Goal: Task Accomplishment & Management: Complete application form

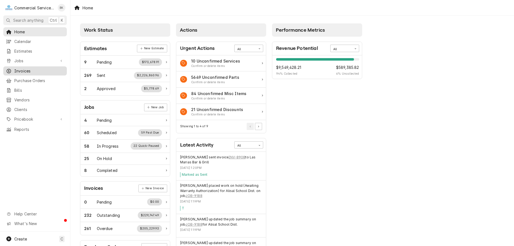
click at [25, 73] on link "Invoices" at bounding box center [35, 70] width 64 height 9
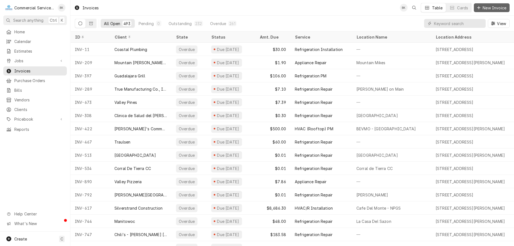
click at [493, 10] on button "New Invoice" at bounding box center [492, 7] width 36 height 9
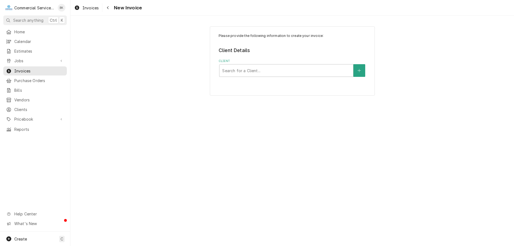
click at [272, 62] on label "Client" at bounding box center [292, 61] width 147 height 4
click at [268, 74] on div "Client" at bounding box center [286, 70] width 128 height 10
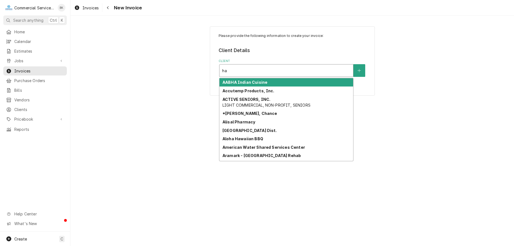
type input "h"
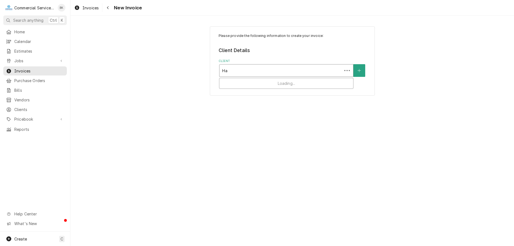
type input "H"
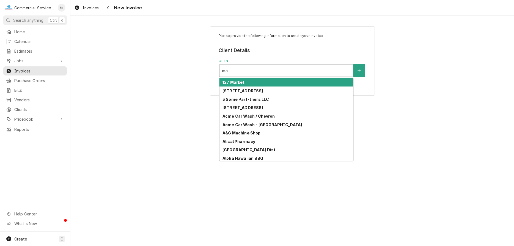
type input "m"
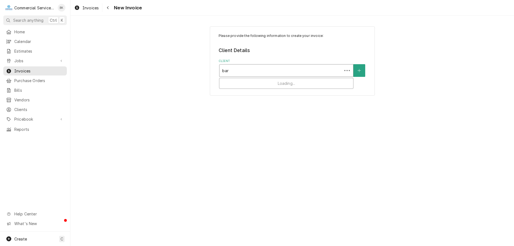
type input "bard"
click at [259, 100] on div "Service Location" at bounding box center [286, 105] width 128 height 10
type input "115"
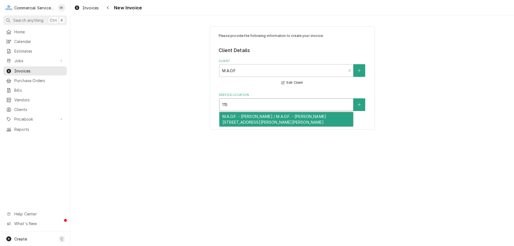
click at [275, 117] on div "M.A.O.F. - BARDIN / M.A.O.F. - BARDIN 115 Bardin Rd., Salinas, CA 93905" at bounding box center [286, 119] width 134 height 14
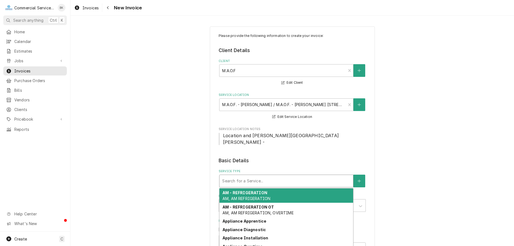
click at [247, 176] on div "Service Type" at bounding box center [286, 181] width 128 height 10
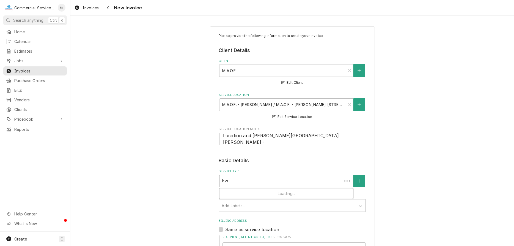
type input "hvac"
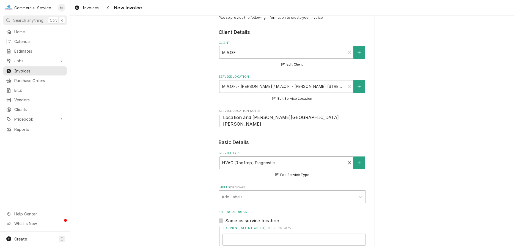
scroll to position [28, 0]
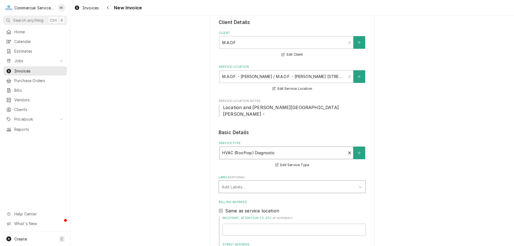
click at [270, 182] on div "Labels" at bounding box center [287, 187] width 131 height 10
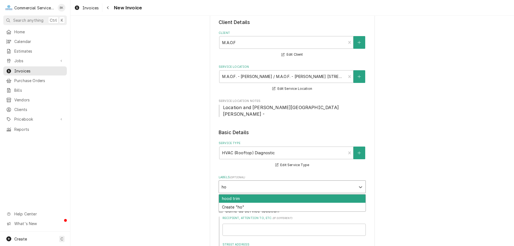
type input "h"
type input "btu"
type textarea "x"
type input "evaluation"
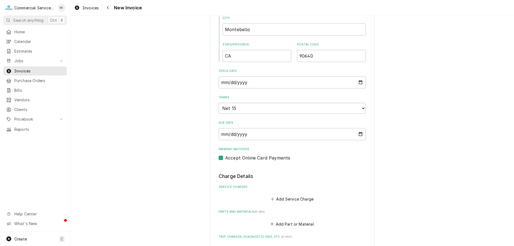
scroll to position [309, 0]
click at [285, 193] on button "Add Service Charge" at bounding box center [292, 197] width 45 height 8
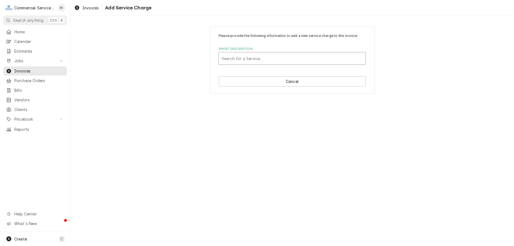
click at [245, 54] on div "Short Description" at bounding box center [292, 58] width 141 height 10
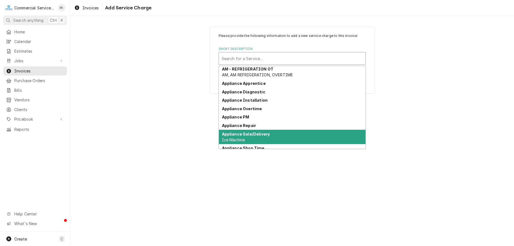
scroll to position [19, 0]
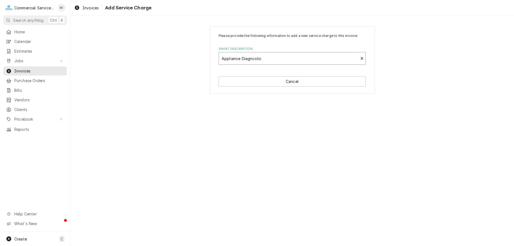
type textarea "x"
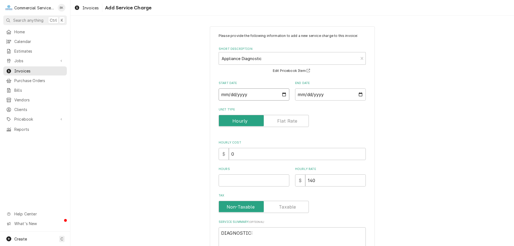
click at [283, 93] on input "Start Date" at bounding box center [254, 94] width 71 height 12
type input "2025-08-06"
type textarea "x"
click at [360, 94] on input "End Date" at bounding box center [330, 94] width 71 height 12
type input "2025-08-06"
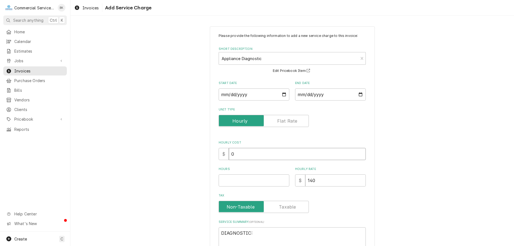
drag, startPoint x: 244, startPoint y: 152, endPoint x: 227, endPoint y: 156, distance: 17.4
click at [229, 156] on input "0" at bounding box center [297, 154] width 137 height 12
type textarea "x"
type input "1"
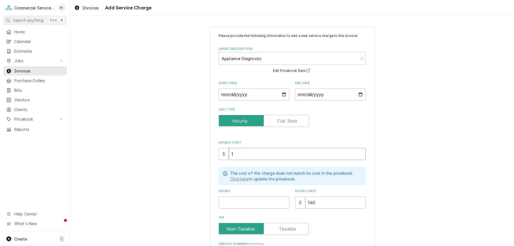
type textarea "x"
type input "17"
type textarea "x"
type input "175"
type textarea "x"
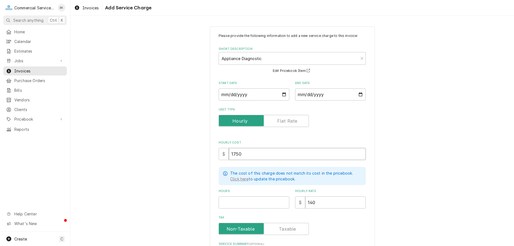
type input "1750"
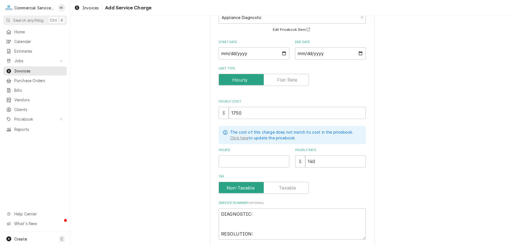
scroll to position [68, 0]
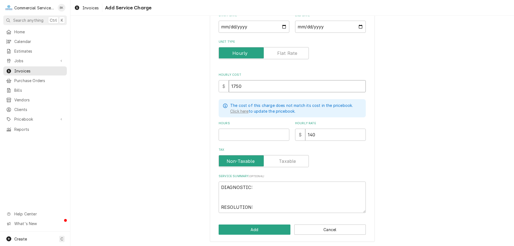
drag, startPoint x: 254, startPoint y: 90, endPoint x: 199, endPoint y: 90, distance: 54.7
click at [229, 90] on input "1750" at bounding box center [297, 86] width 137 height 12
click at [276, 57] on input "Unit Type" at bounding box center [263, 53] width 85 height 12
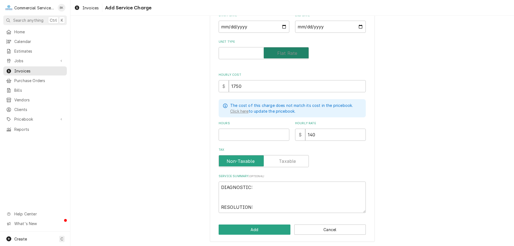
checkbox input "true"
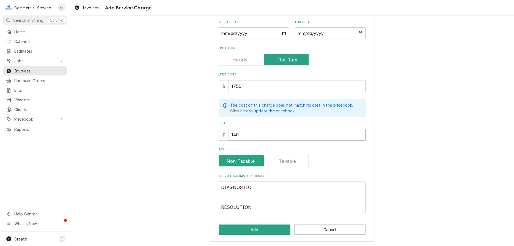
drag, startPoint x: 234, startPoint y: 137, endPoint x: 227, endPoint y: 137, distance: 7.2
click at [229, 137] on input "140" at bounding box center [297, 134] width 137 height 12
type textarea "x"
type input "1"
type textarea "x"
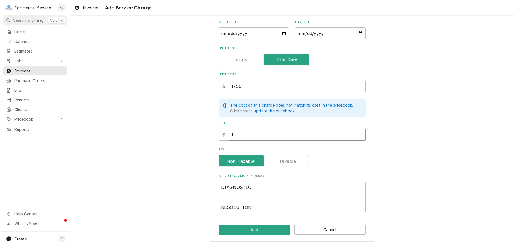
type input "17"
type textarea "x"
type input "175"
type textarea "x"
type input "1750"
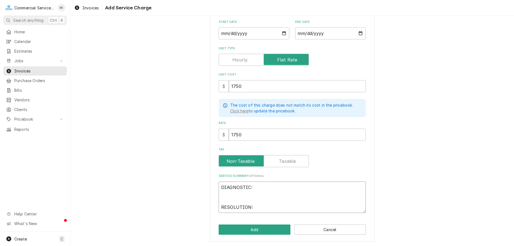
drag, startPoint x: 258, startPoint y: 208, endPoint x: 221, endPoint y: 182, distance: 44.8
click at [221, 182] on textarea "DIAGNOSTIC: RESOLUTION:" at bounding box center [292, 196] width 147 height 31
type textarea "x"
type textarea "e"
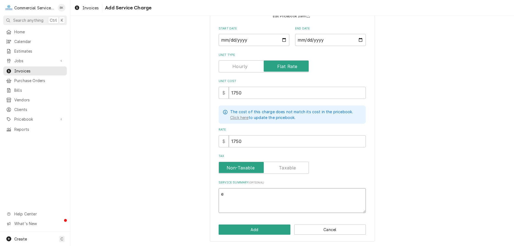
type textarea "x"
type textarea "E"
type textarea "x"
type textarea "EX"
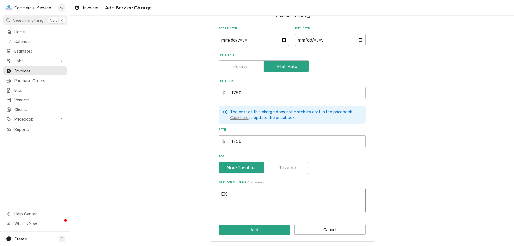
type textarea "x"
type textarea "E"
type textarea "x"
type textarea "EV"
type textarea "x"
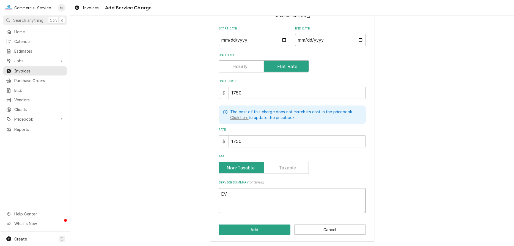
type textarea "EVA"
type textarea "x"
type textarea "EVAU"
type textarea "x"
type textarea "EVA"
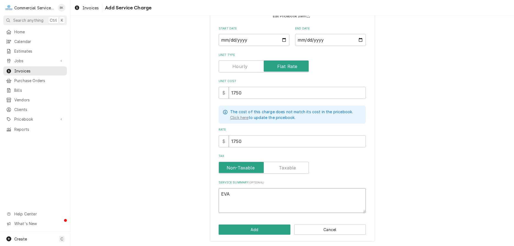
type textarea "x"
type textarea "EVAL"
type textarea "x"
type textarea "EVA"
type textarea "x"
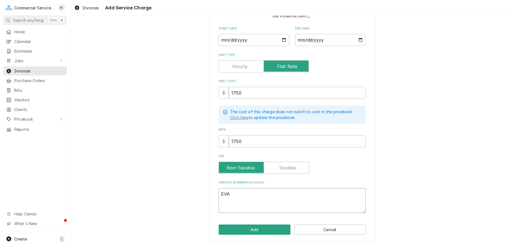
type textarea "EV"
type textarea "x"
type textarea "EVA"
type textarea "x"
type textarea "EVAL"
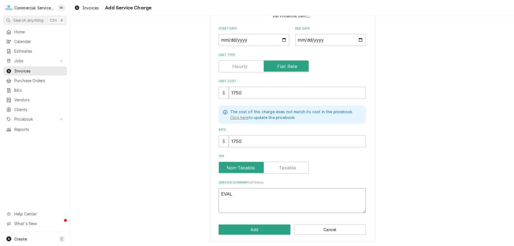
type textarea "x"
type textarea "EVALU"
type textarea "x"
type textarea "EVALUA"
type textarea "x"
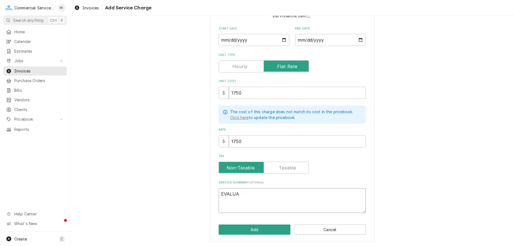
type textarea "EVALUAT"
type textarea "x"
type textarea "EVALUATI"
type textarea "x"
type textarea "EVALUATIO"
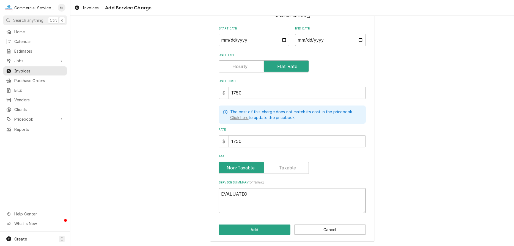
type textarea "x"
type textarea "EVALUATION"
type textarea "x"
type textarea "EVALUATION"
type textarea "x"
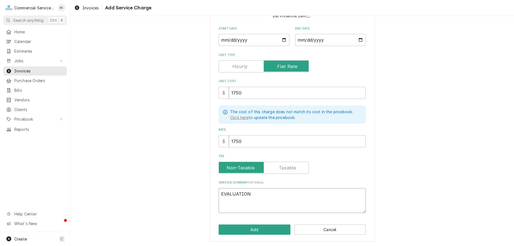
type textarea "EVALUATION O"
type textarea "x"
type textarea "EVALUATION OF"
type textarea "x"
type textarea "EVALUATION OF"
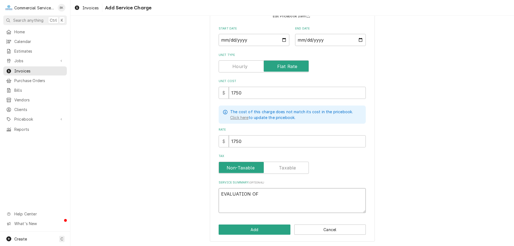
type textarea "x"
type textarea "EVALUATION OF C"
type textarea "x"
type textarea "EVALUATION OF CU"
type textarea "x"
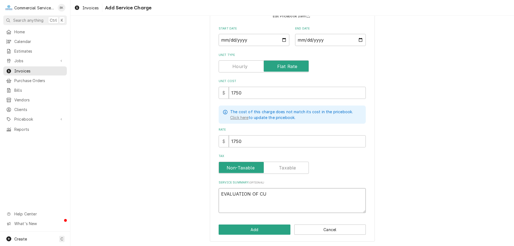
type textarea "EVALUATION OF CUR"
type textarea "x"
type textarea "EVALUATION OF CURR"
type textarea "x"
type textarea "EVALUATION OF CURRE"
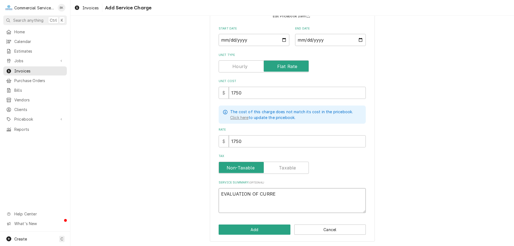
type textarea "x"
type textarea "EVALUATION OF CURREN"
type textarea "x"
type textarea "EVALUATION OF CURRENT"
type textarea "x"
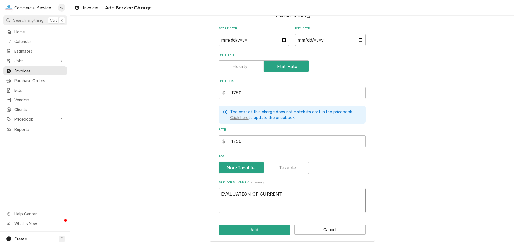
type textarea "EVALUATION OF CURRENT"
type textarea "x"
type textarea "EVALUATION OF CURRENT E"
type textarea "x"
type textarea "EVALUATION OF CURRENT EQ"
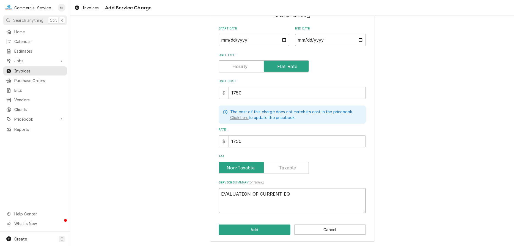
type textarea "x"
type textarea "EVALUATION OF CURRENT EQU"
type textarea "x"
type textarea "EVALUATION OF CURRENT EQUI"
type textarea "x"
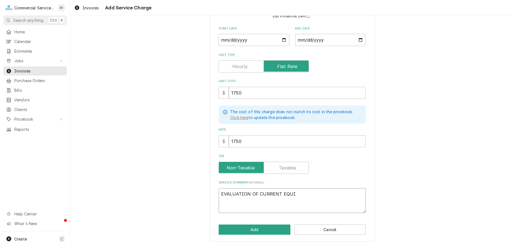
type textarea "EVALUATION OF CURRENT EQUIP"
type textarea "x"
type textarea "EVALUATION OF CURRENT EQUIPM"
type textarea "x"
type textarea "EVALUATION OF CURRENT EQUIPMI"
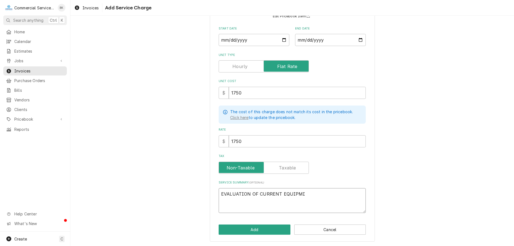
type textarea "x"
type textarea "EVALUATION OF CURRENT EQUIPMIE"
type textarea "x"
type textarea "EVALUATION OF CURRENT EQUIPMIEN"
type textarea "x"
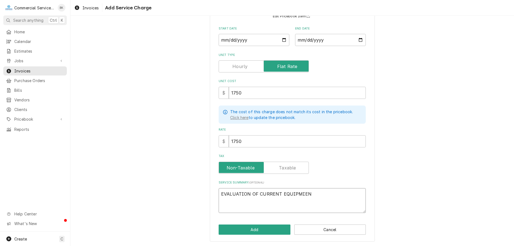
type textarea "EVALUATION OF CURRENT EQUIPMIENT"
type textarea "x"
type textarea "EVALUATION OF CURRENT EQUIPMIEN"
type textarea "x"
type textarea "EVALUATION OF CURRENT EQUIPMIE"
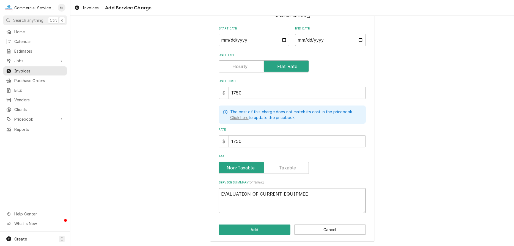
type textarea "x"
type textarea "EVALUATION OF CURRENT EQUIPMI"
type textarea "x"
type textarea "EVALUATION OF CURRENT EQUIPM"
type textarea "x"
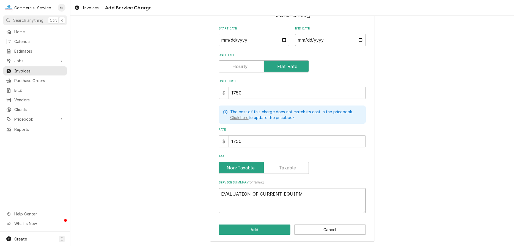
type textarea "EVALUATION OF CURRENT EQUIPME"
type textarea "x"
type textarea "EVALUATION OF CURRENT EQUIPMEN"
type textarea "x"
type textarea "EVALUATION OF CURRENT EQUIPMENT"
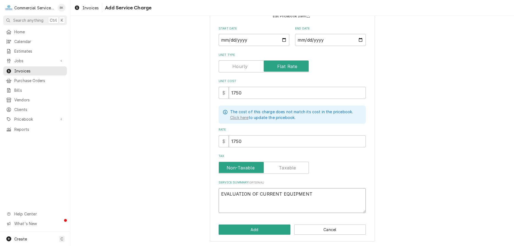
type textarea "x"
type textarea "EVALUATION OF CURRENT EQUIPMENT"
type textarea "x"
type textarea "EVALUATION OF CURRENT EQUIPMENT A"
type textarea "x"
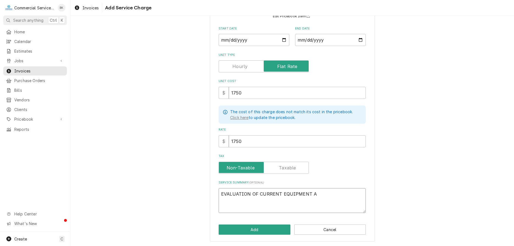
type textarea "EVALUATION OF CURRENT EQUIPMENT AN"
type textarea "x"
type textarea "EVALUATION OF CURRENT EQUIPMENT AND"
type textarea "x"
type textarea "EVALUATION OF CURRENT EQUIPMENT AND"
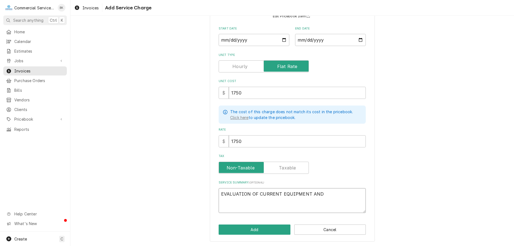
type textarea "x"
type textarea "EVALUATION OF CURRENT EQUIPMENT AND R"
type textarea "x"
type textarea "EVALUATION OF CURRENT EQUIPMENT AND RE"
type textarea "x"
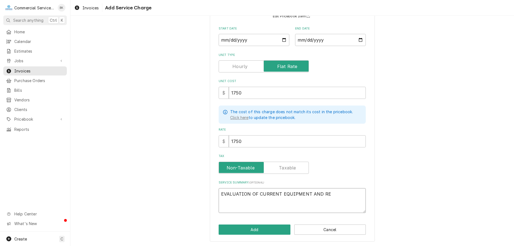
type textarea "EVALUATION OF CURRENT EQUIPMENT AND REP"
type textarea "x"
type textarea "EVALUATION OF CURRENT EQUIPMENT AND REPA"
type textarea "x"
type textarea "EVALUATION OF CURRENT EQUIPMENT AND REPAL"
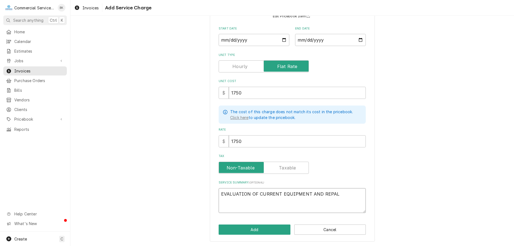
type textarea "x"
type textarea "EVALUATION OF CURRENT EQUIPMENT AND REPALC"
type textarea "x"
type textarea "EVALUATION OF CURRENT EQUIPMENT AND REPALCE"
type textarea "x"
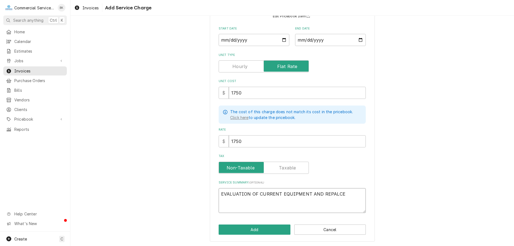
type textarea "EVALUATION OF CURRENT EQUIPMENT AND REPALCEM"
type textarea "x"
type textarea "EVALUATION OF CURRENT EQUIPMENT AND REPALCEME"
type textarea "x"
type textarea "EVALUATION OF CURRENT EQUIPMENT AND REPALCEMEN"
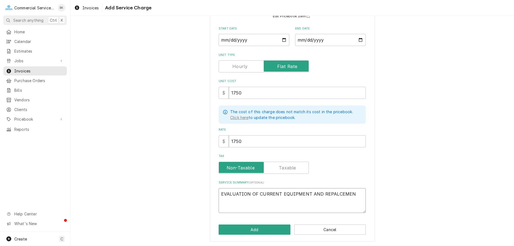
type textarea "x"
type textarea "EVALUATION OF CURRENT EQUIPMENT AND REPALCEMENT"
type textarea "x"
type textarea "EVALUATION OF CURRENT EQUIPMENT AND REPALCEMENT"
type textarea "x"
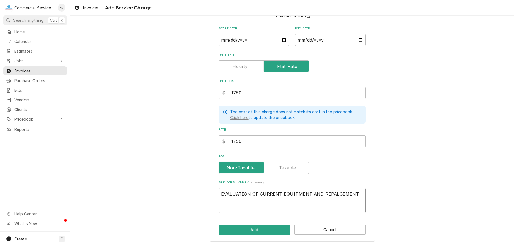
type textarea "EVALUATION OF CURRENT EQUIPMENT AND REPALCEMENT O"
type textarea "x"
type textarea "EVALUATION OF CURRENT EQUIPMENT AND REPALCEMENT OV"
type textarea "x"
type textarea "EVALUATION OF CURRENT EQUIPMENT AND REPALCEMENT OVE"
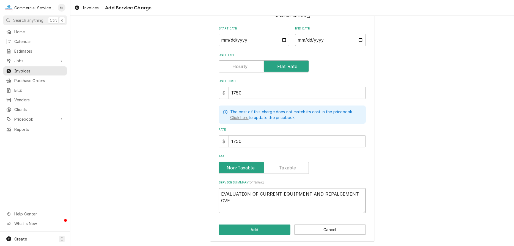
type textarea "x"
type textarea "EVALUATION OF CURRENT EQUIPMENT AND REPALCEMENT OVEN"
type textarea "x"
type textarea "EVALUATION OF CURRENT EQUIPMENT AND REPALCEMENT OVENS"
click at [338, 192] on textarea "EVALUATION OF CURRENT EQUIPMENT AND REPALCEMENT OVENS" at bounding box center [292, 200] width 147 height 25
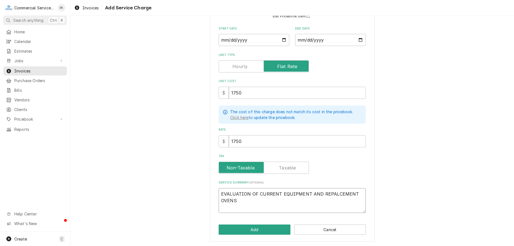
click at [339, 194] on textarea "EVALUATION OF CURRENT EQUIPMENT AND REPALCEMENT OVENS" at bounding box center [292, 200] width 147 height 25
type textarea "x"
type textarea "EVALUATION OF CURRENT EQUIPMENT AND REPALCMENT OVENS"
type textarea "x"
type textarea "EVALUATION OF CURRENT EQUIPMENT AND REPALMENT OVENS"
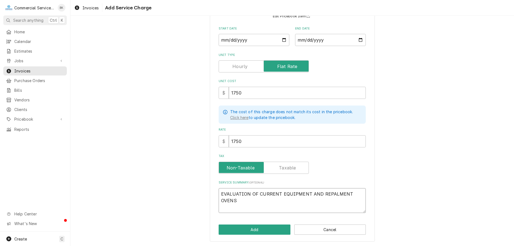
type textarea "x"
type textarea "EVALUATION OF CURRENT EQUIPMENT AND REPAMENT OVENS"
type textarea "x"
type textarea "EVALUATION OF CURRENT EQUIPMENT AND REPMENT OVENS"
type textarea "x"
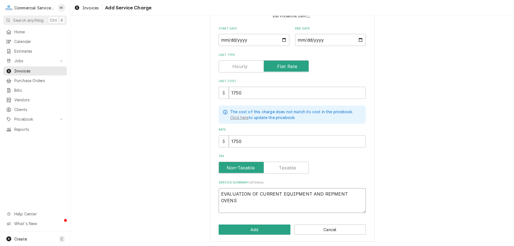
type textarea "EVALUATION OF CURRENT EQUIPMENT AND REPLMENT OVENS"
type textarea "x"
type textarea "EVALUATION OF CURRENT EQUIPMENT AND REPLAMENT OVENS"
type textarea "x"
type textarea "EVALUATION OF CURRENT EQUIPMENT AND REPLACMENT OVENS"
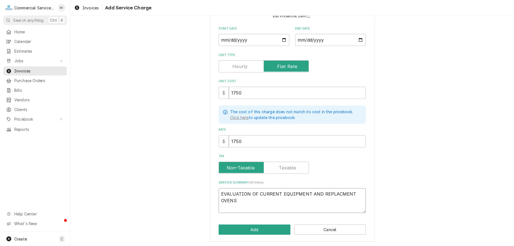
type textarea "x"
type textarea "EVALUATION OF CURRENT EQUIPMENT AND REPLACEMENT OVENS"
click at [282, 229] on button "Add" at bounding box center [255, 229] width 72 height 10
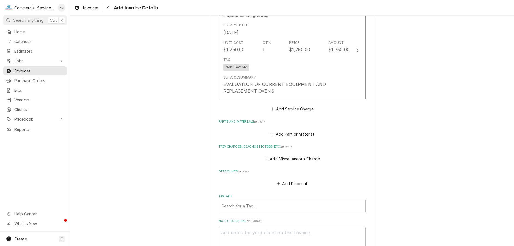
scroll to position [526, 0]
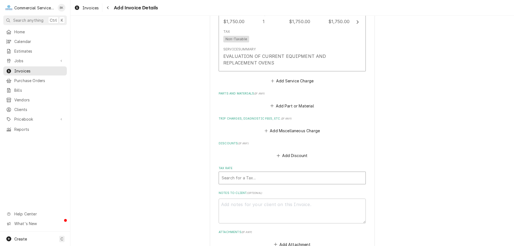
click at [253, 173] on div "Tax Rate" at bounding box center [292, 178] width 141 height 10
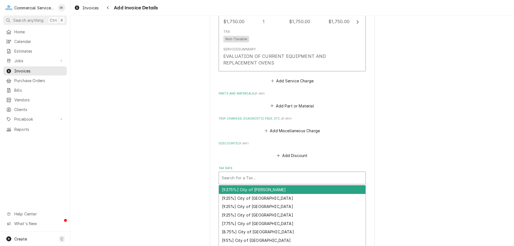
type textarea "x"
type input "C"
type textarea "x"
type input "CI"
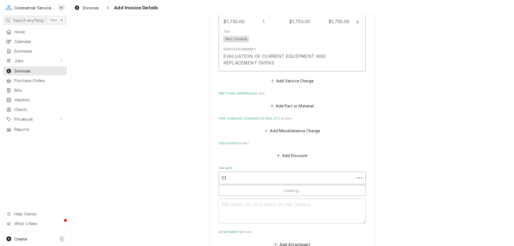
type textarea "x"
type input "CIT"
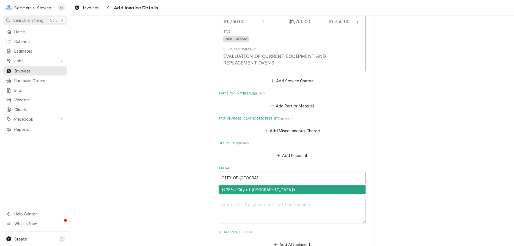
click at [242, 185] on div "[9.25%] City of Salinas*" at bounding box center [292, 189] width 147 height 9
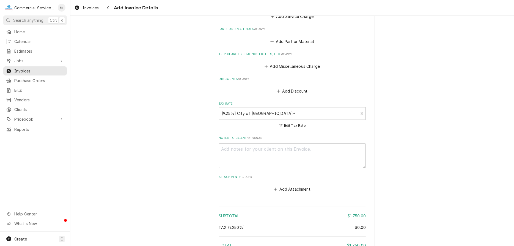
scroll to position [647, 0]
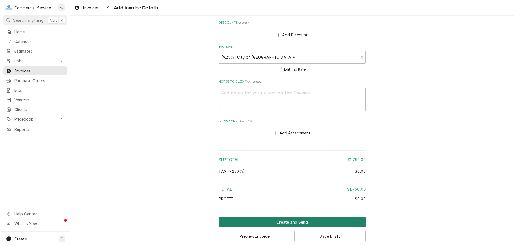
click at [314, 217] on button "Create and Send" at bounding box center [292, 222] width 147 height 10
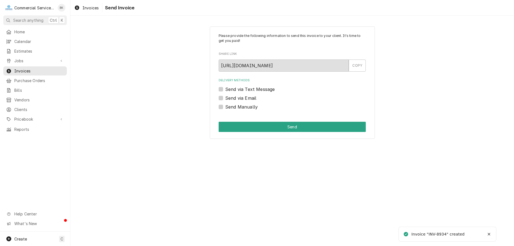
click at [246, 107] on label "Send Manually" at bounding box center [241, 106] width 32 height 7
click at [246, 107] on input "Send Manually" at bounding box center [298, 109] width 147 height 12
checkbox input "true"
click at [271, 124] on button "Send" at bounding box center [292, 127] width 147 height 10
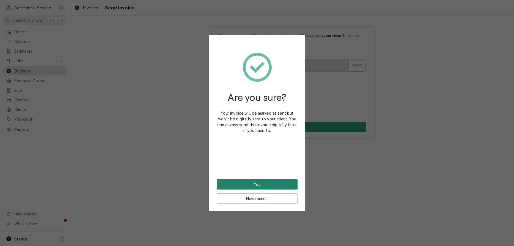
click at [269, 182] on button "Yes" at bounding box center [257, 184] width 81 height 10
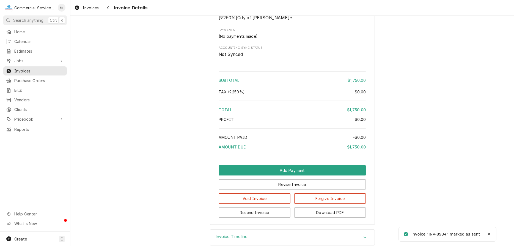
scroll to position [458, 0]
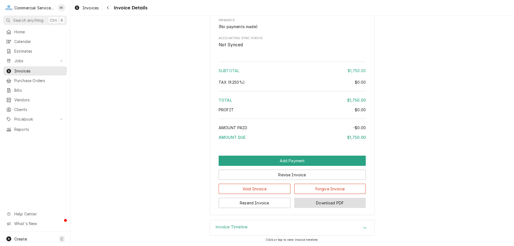
click at [334, 204] on button "Download PDF" at bounding box center [330, 202] width 72 height 10
